Goal: Transaction & Acquisition: Purchase product/service

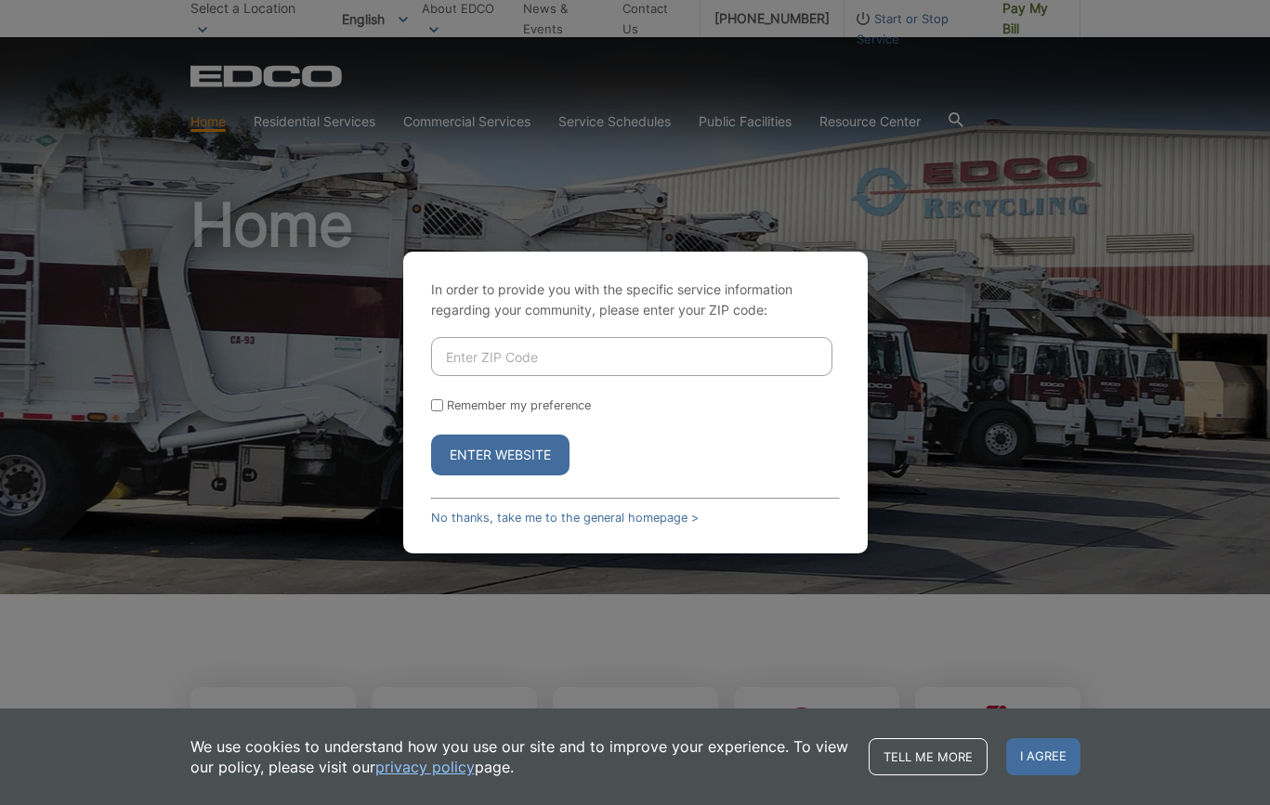
click at [560, 360] on input "Enter ZIP Code" at bounding box center [631, 356] width 401 height 39
type input "92024"
click at [438, 404] on input "Remember my preference" at bounding box center [437, 405] width 12 height 12
checkbox input "true"
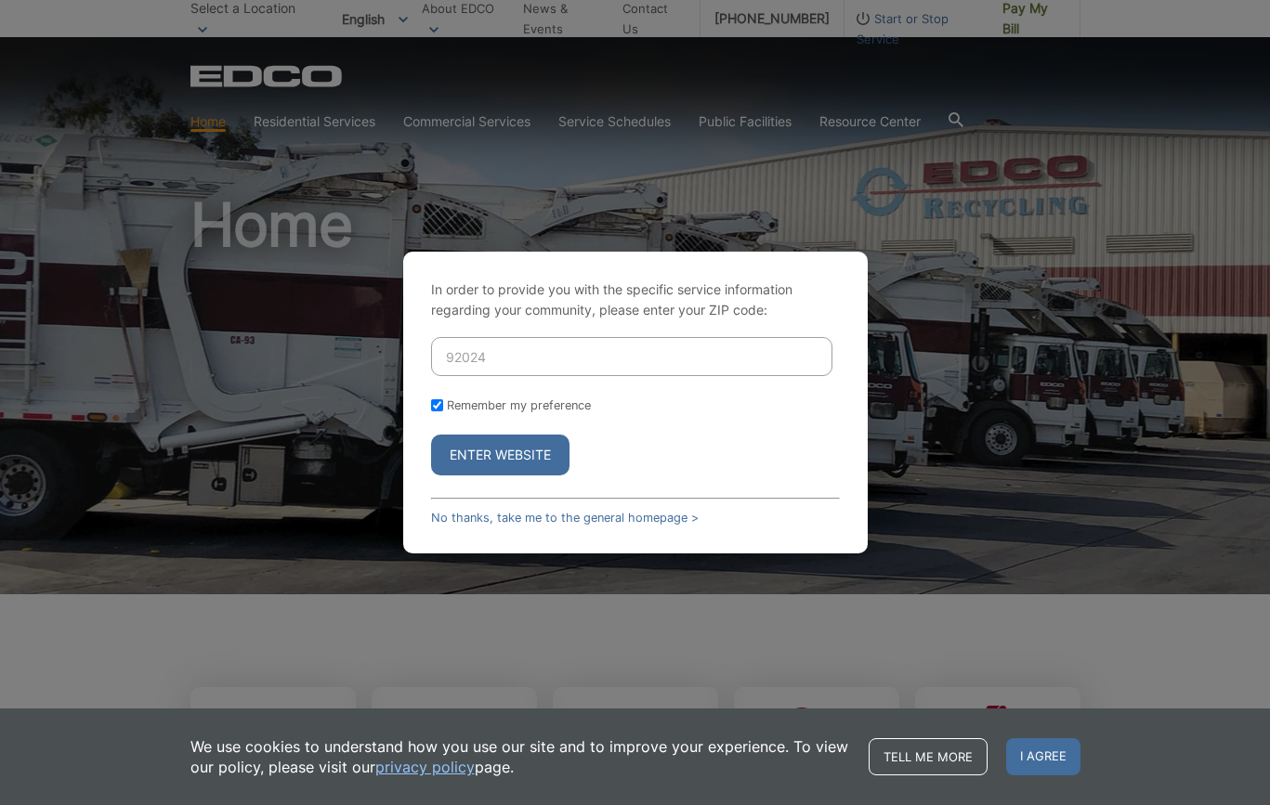
click at [504, 457] on button "Enter Website" at bounding box center [500, 455] width 138 height 41
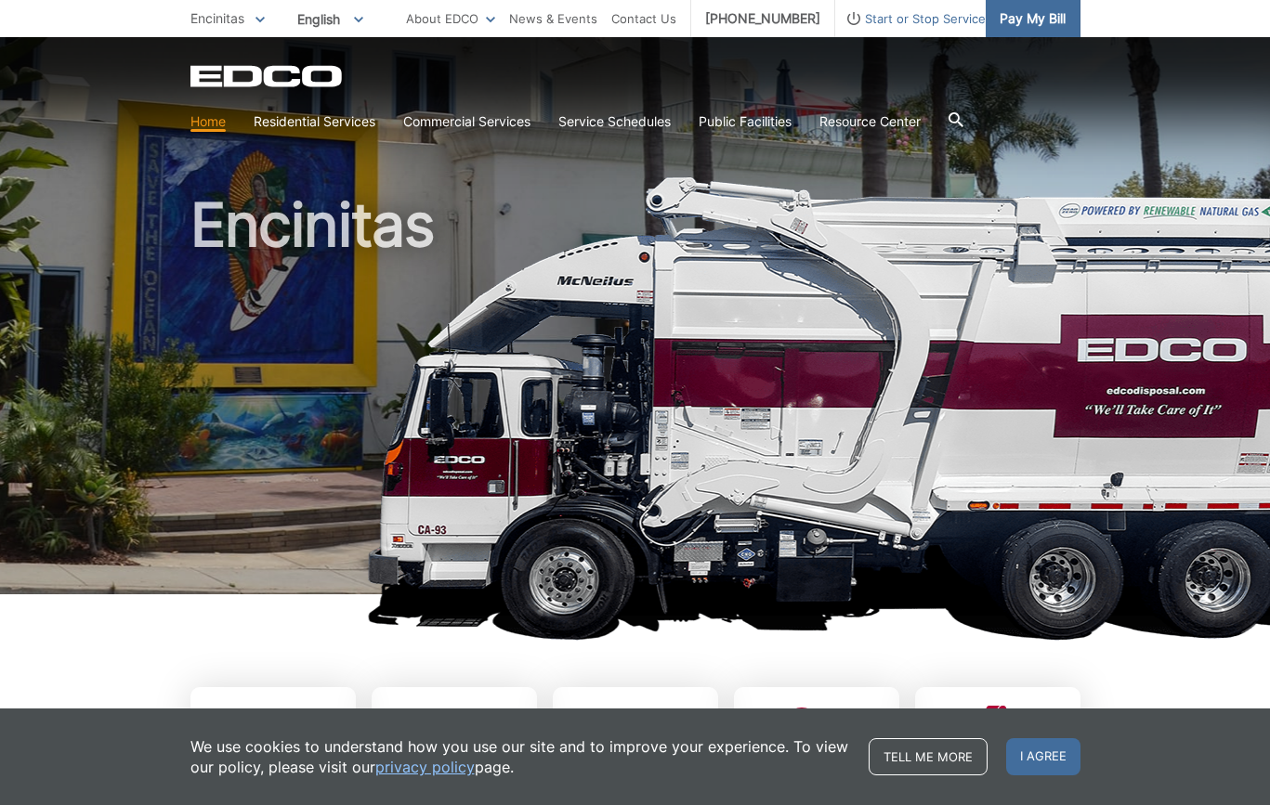
click at [1020, 5] on link "Pay My Bill" at bounding box center [1032, 18] width 95 height 37
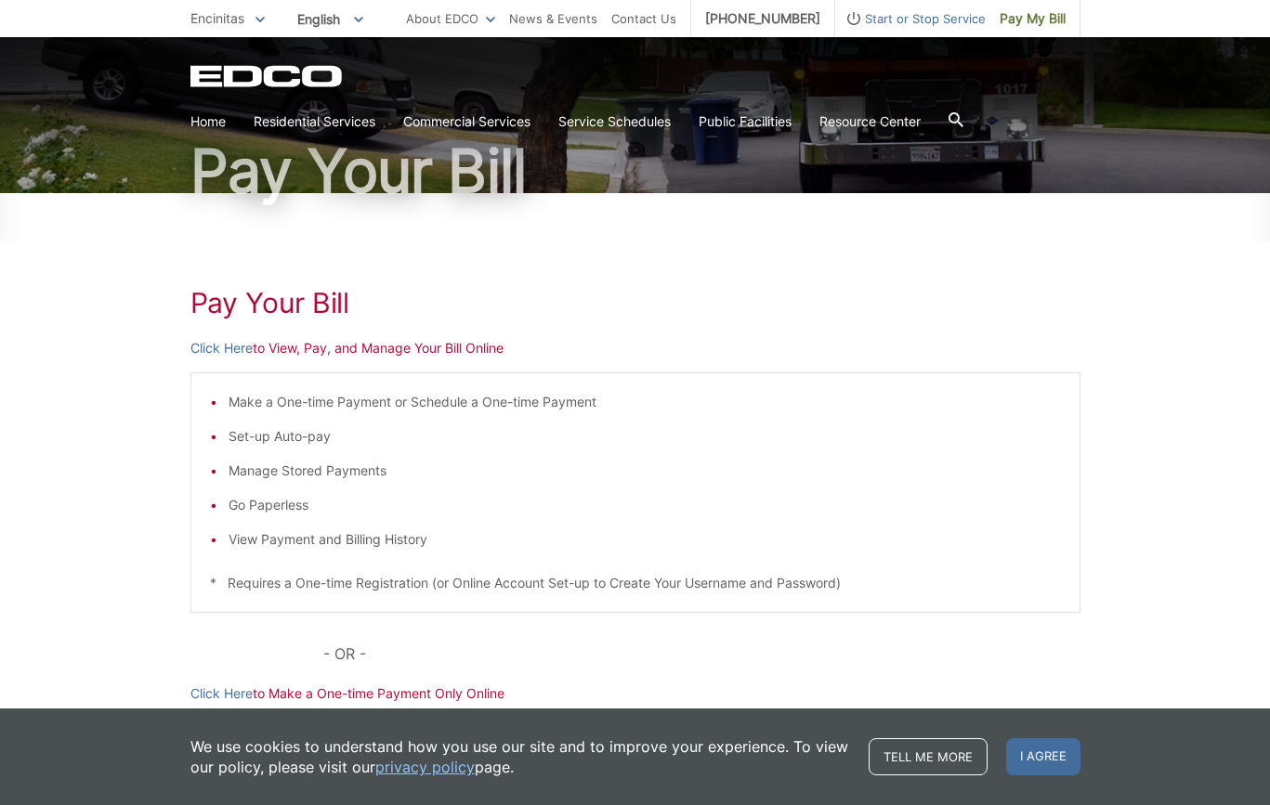
scroll to position [212, 0]
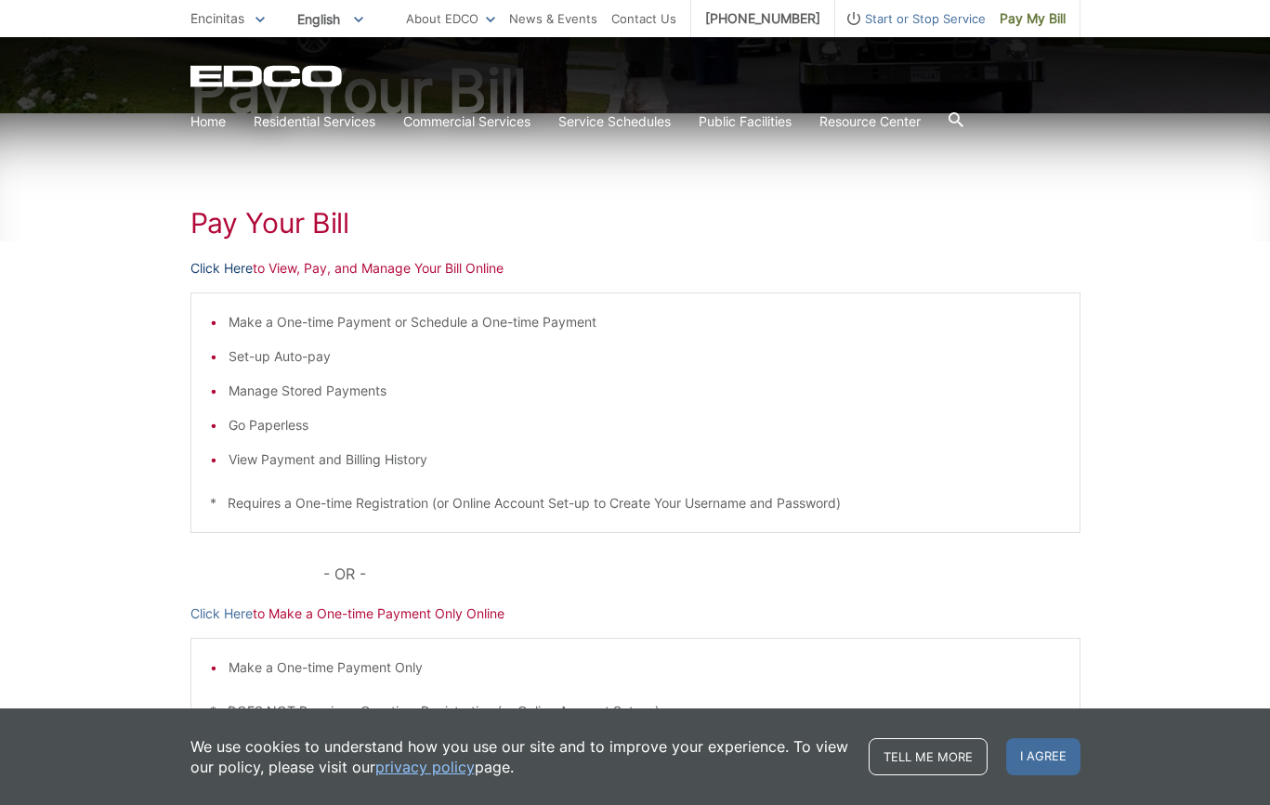
click at [239, 263] on link "Click Here" at bounding box center [221, 268] width 62 height 20
